Goal: Information Seeking & Learning: Learn about a topic

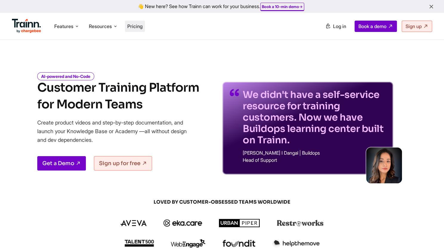
click at [131, 25] on span "Pricing" at bounding box center [134, 26] width 15 height 6
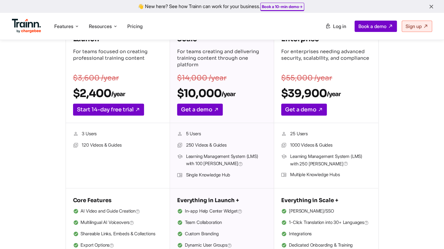
scroll to position [115, 0]
drag, startPoint x: 84, startPoint y: 146, endPoint x: 143, endPoint y: 159, distance: 60.0
click at [143, 159] on ul "3 Users 120 Videos & Guides" at bounding box center [118, 155] width 90 height 51
click at [54, 143] on div "Launch For teams focused on creating professional training content $3,600 /year…" at bounding box center [222, 141] width 373 height 230
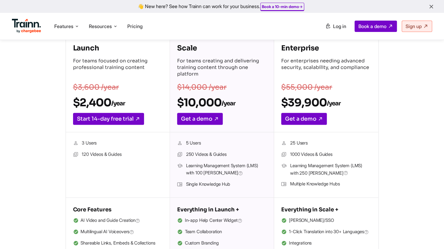
scroll to position [106, 0]
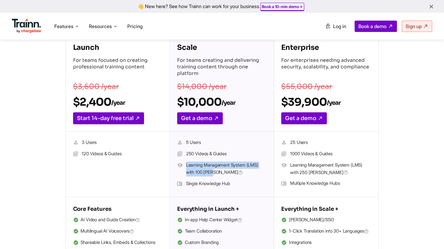
drag, startPoint x: 186, startPoint y: 166, endPoint x: 217, endPoint y: 176, distance: 31.7
click at [217, 176] on span "Learning Management System (LMS) with 100 [PERSON_NAME]" at bounding box center [226, 168] width 81 height 15
click at [227, 178] on ul "5 Users 250 Videos & Guides Learning Management System (LMS) with 100 [PERSON_N…" at bounding box center [222, 164] width 90 height 51
drag, startPoint x: 197, startPoint y: 173, endPoint x: 213, endPoint y: 173, distance: 16.1
click at [213, 173] on span "Learning Management System (LMS) with 100 [PERSON_NAME]" at bounding box center [226, 168] width 81 height 15
